Goal: Information Seeking & Learning: Learn about a topic

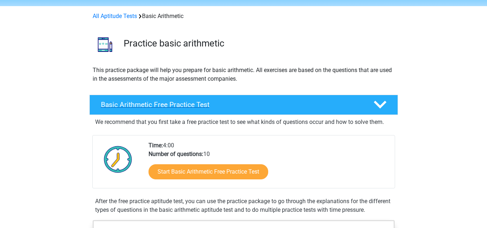
scroll to position [72, 0]
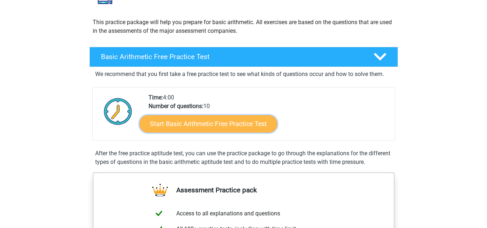
click at [218, 118] on link "Start Basic Arithmetic Free Practice Test" at bounding box center [209, 123] width 138 height 17
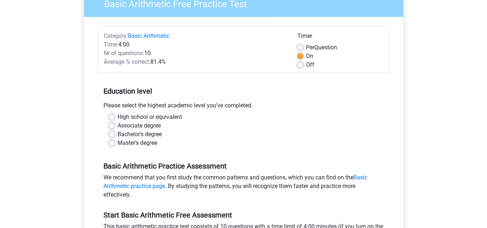
scroll to position [72, 0]
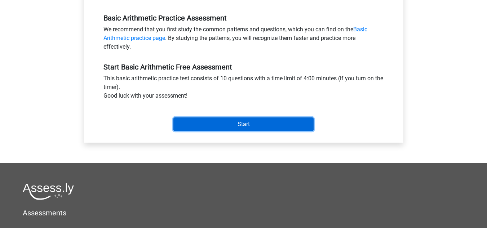
click at [204, 120] on input "Start" at bounding box center [243, 125] width 140 height 14
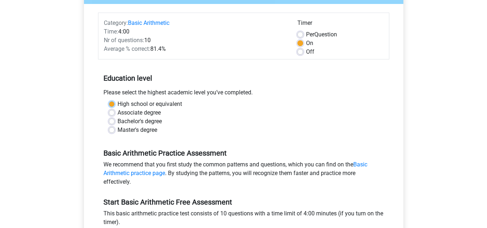
scroll to position [73, 0]
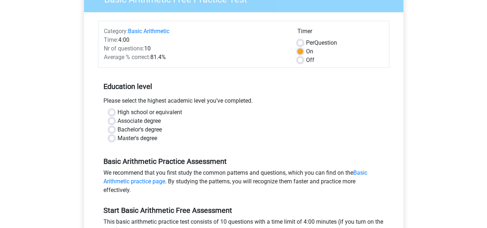
click at [162, 131] on label "Bachelor's degree" at bounding box center [140, 129] width 44 height 9
click at [115, 131] on input "Bachelor's degree" at bounding box center [112, 128] width 6 height 7
radio input "true"
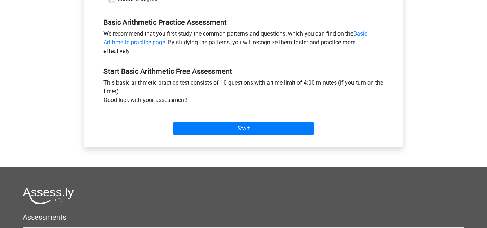
scroll to position [253, 0]
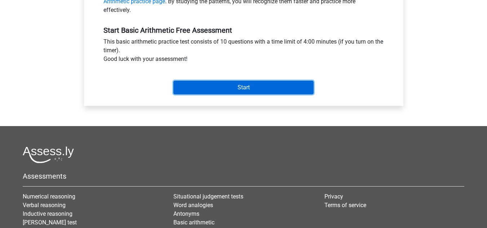
click at [222, 90] on input "Start" at bounding box center [243, 88] width 140 height 14
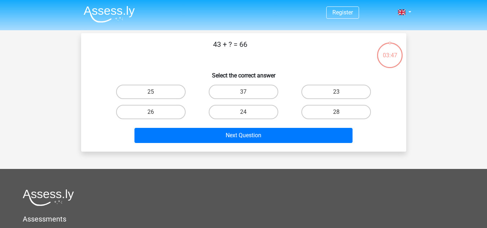
click at [337, 79] on h6 "Select the correct answer" at bounding box center [244, 72] width 302 height 13
drag, startPoint x: 337, startPoint y: 82, endPoint x: 332, endPoint y: 89, distance: 8.1
click at [336, 83] on div "23" at bounding box center [336, 92] width 93 height 20
click at [332, 89] on label "23" at bounding box center [336, 92] width 70 height 14
click at [336, 92] on input "23" at bounding box center [338, 94] width 5 height 5
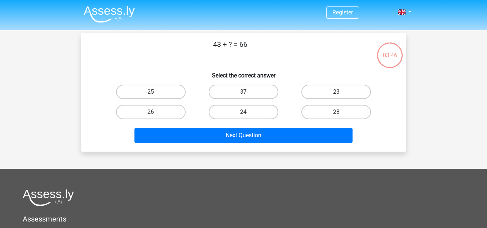
radio input "true"
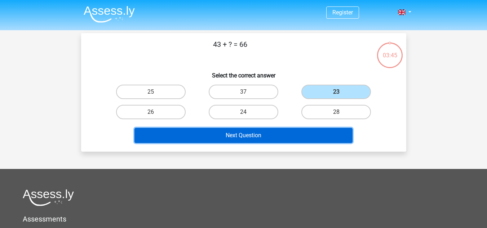
click at [297, 134] on button "Next Question" at bounding box center [243, 135] width 218 height 15
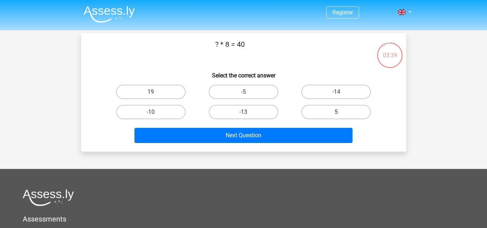
click at [312, 111] on label "5" at bounding box center [336, 112] width 70 height 14
click at [336, 112] on input "5" at bounding box center [338, 114] width 5 height 5
radio input "true"
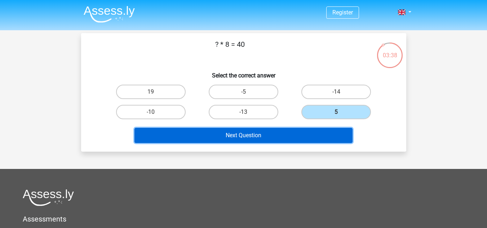
click at [274, 129] on button "Next Question" at bounding box center [243, 135] width 218 height 15
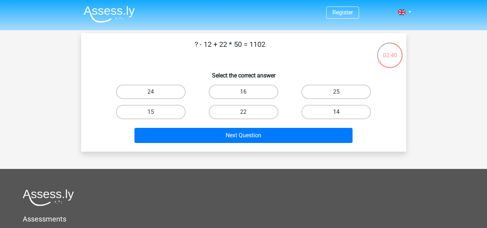
click at [349, 110] on label "14" at bounding box center [336, 112] width 70 height 14
click at [341, 112] on input "14" at bounding box center [338, 114] width 5 height 5
radio input "true"
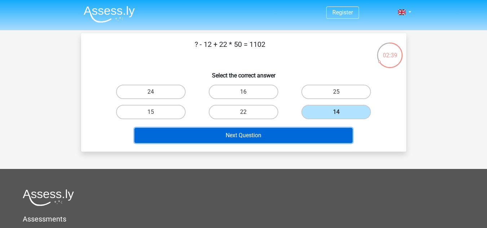
click at [234, 129] on button "Next Question" at bounding box center [243, 135] width 218 height 15
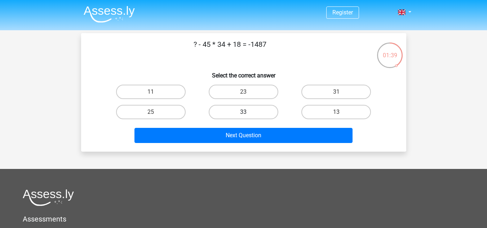
click at [239, 110] on label "33" at bounding box center [244, 112] width 70 height 14
click at [243, 112] on input "33" at bounding box center [245, 114] width 5 height 5
radio input "true"
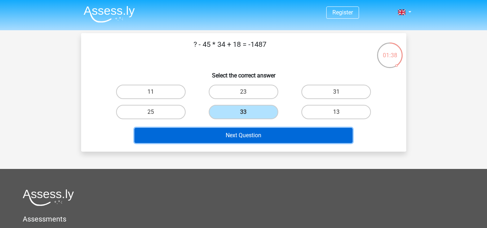
click at [244, 131] on button "Next Question" at bounding box center [243, 135] width 218 height 15
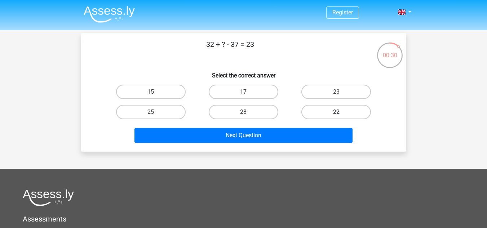
click at [350, 115] on label "22" at bounding box center [336, 112] width 70 height 14
click at [341, 115] on input "22" at bounding box center [338, 114] width 5 height 5
radio input "true"
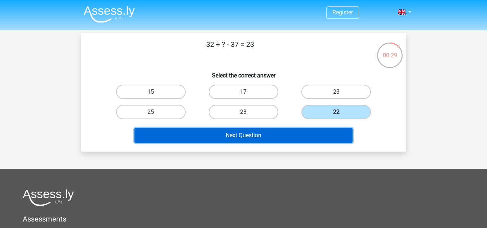
click at [311, 141] on button "Next Question" at bounding box center [243, 135] width 218 height 15
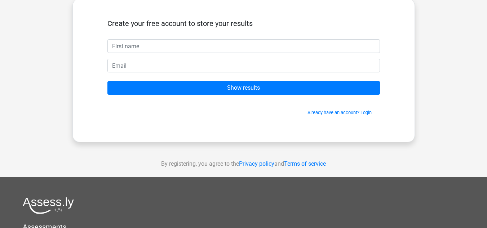
scroll to position [72, 0]
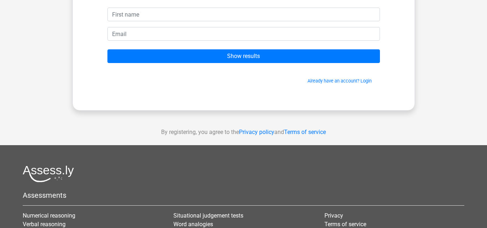
click at [294, 48] on form "Create your free account to store your results Show results Already have an acc…" at bounding box center [243, 35] width 273 height 97
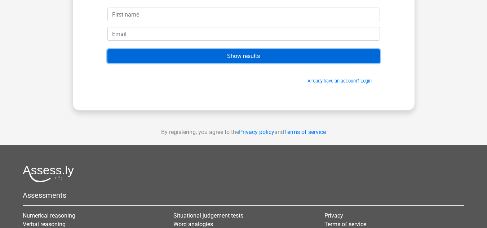
click at [290, 58] on input "Show results" at bounding box center [243, 56] width 273 height 14
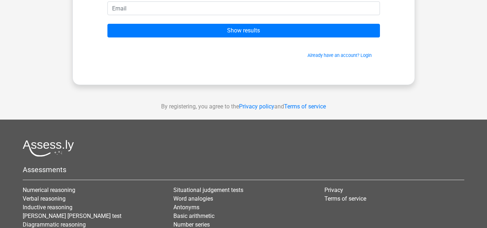
scroll to position [180, 0]
